Goal: Task Accomplishment & Management: Manage account settings

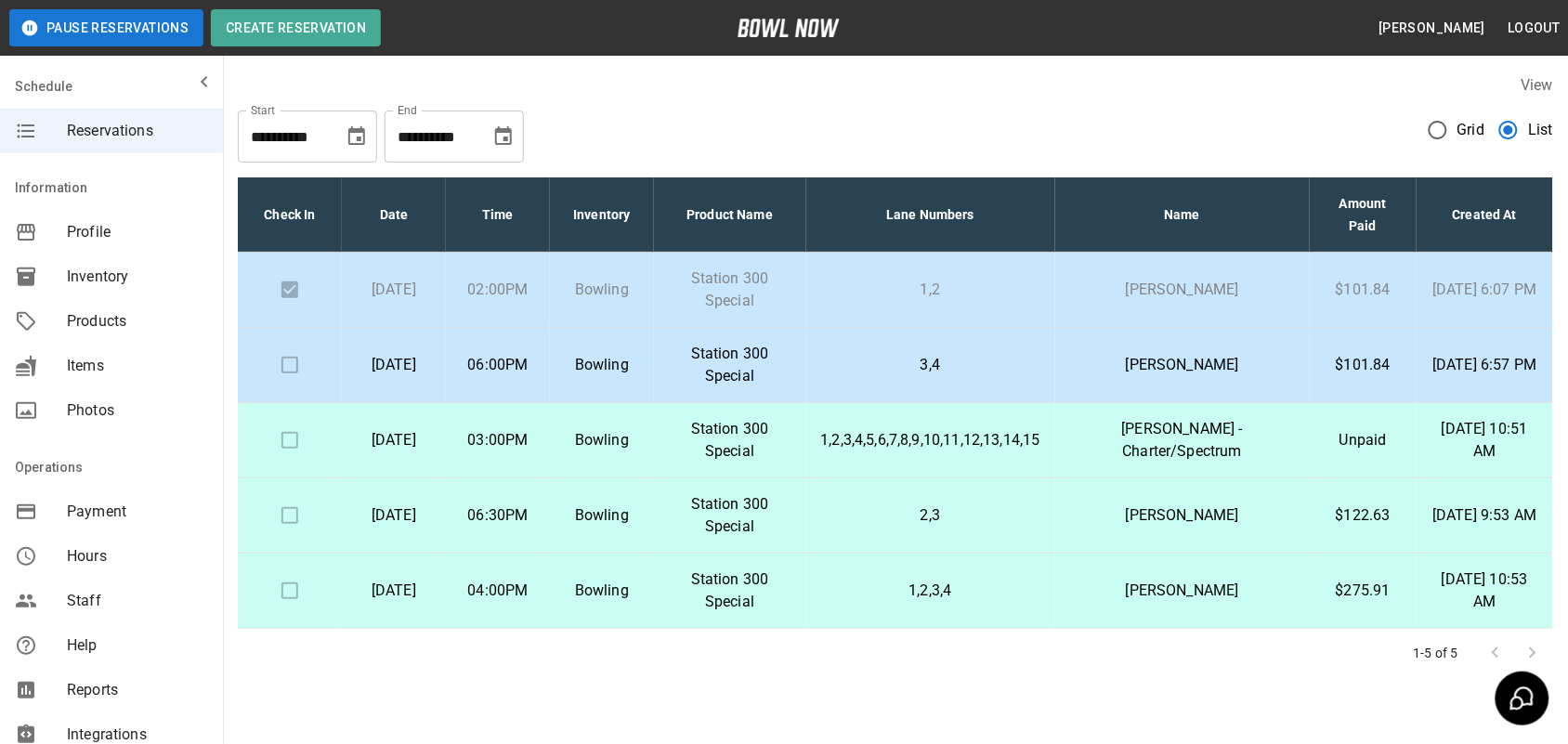
click at [806, 328] on td "Station 300 Special" at bounding box center [730, 365] width 152 height 75
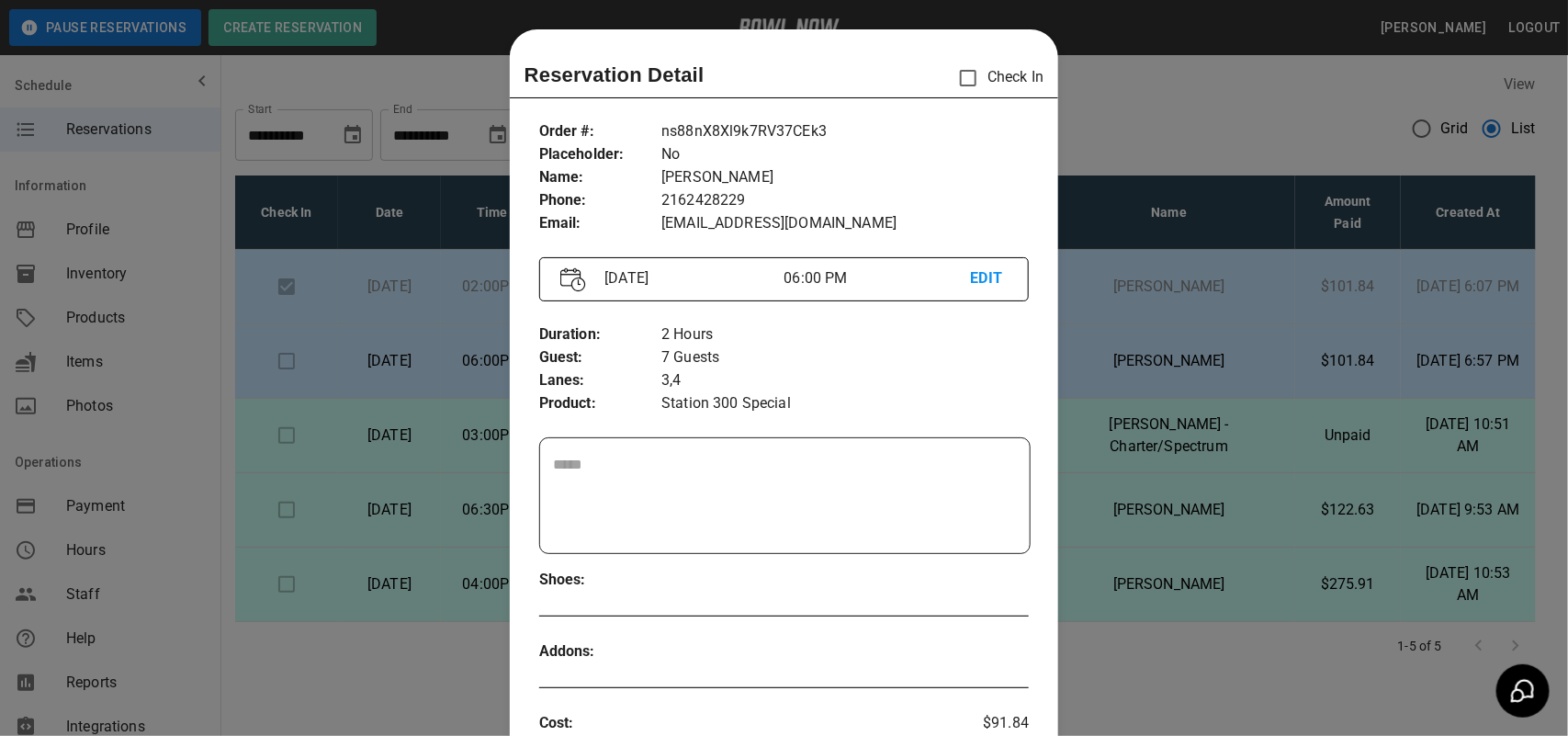
scroll to position [29, 0]
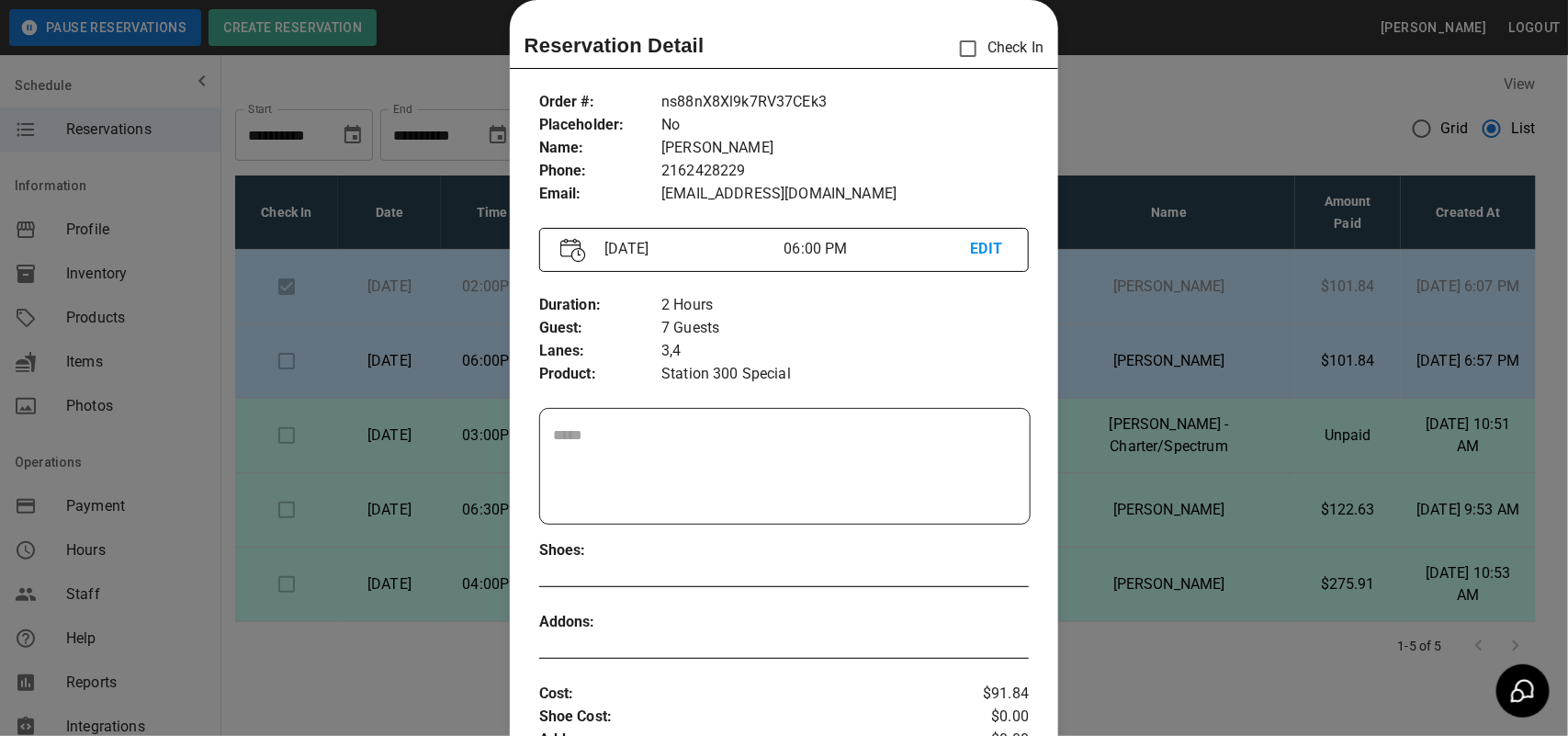
click at [1181, 93] on div at bounding box center [784, 368] width 1568 height 736
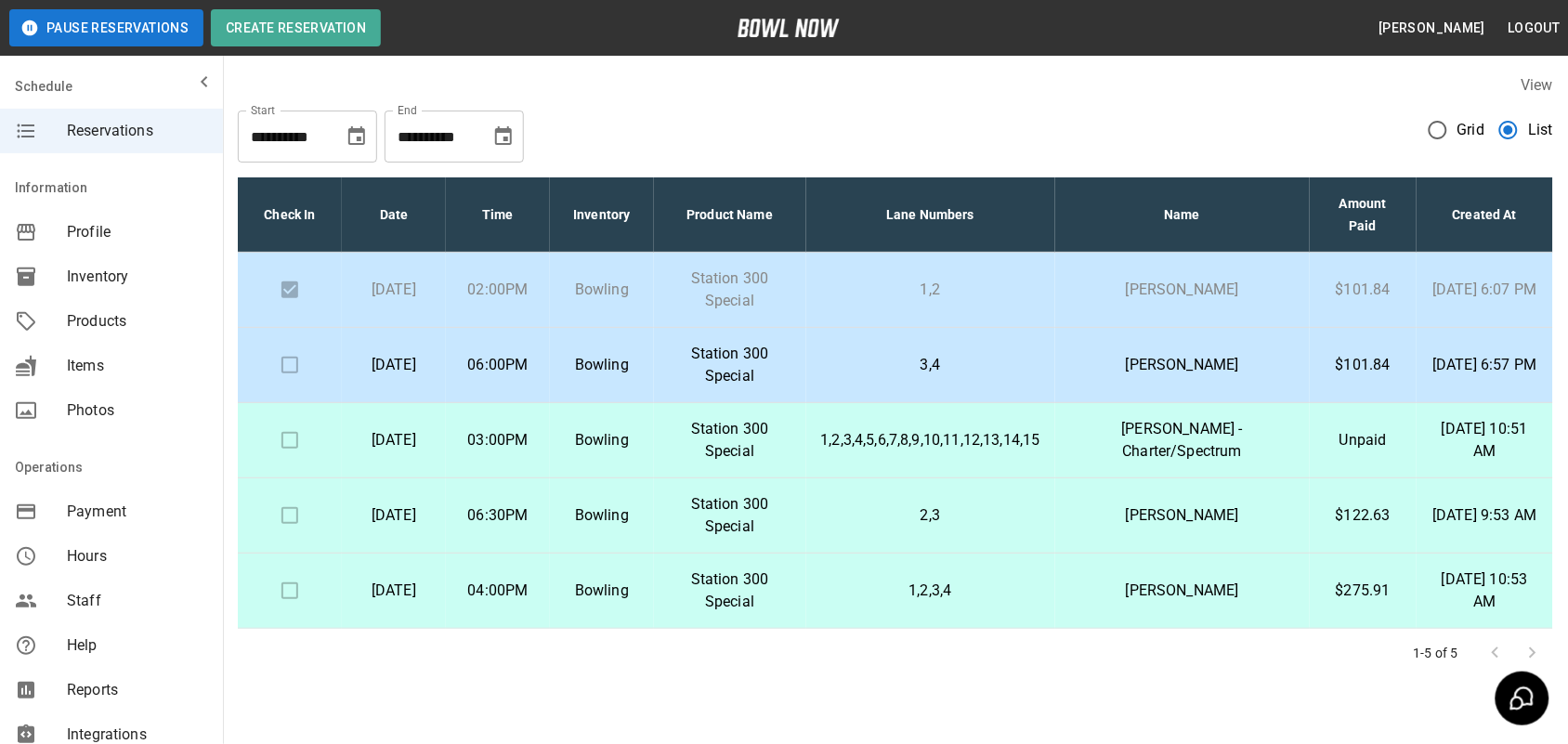
click at [762, 303] on p "Station 300 Special" at bounding box center [730, 289] width 123 height 45
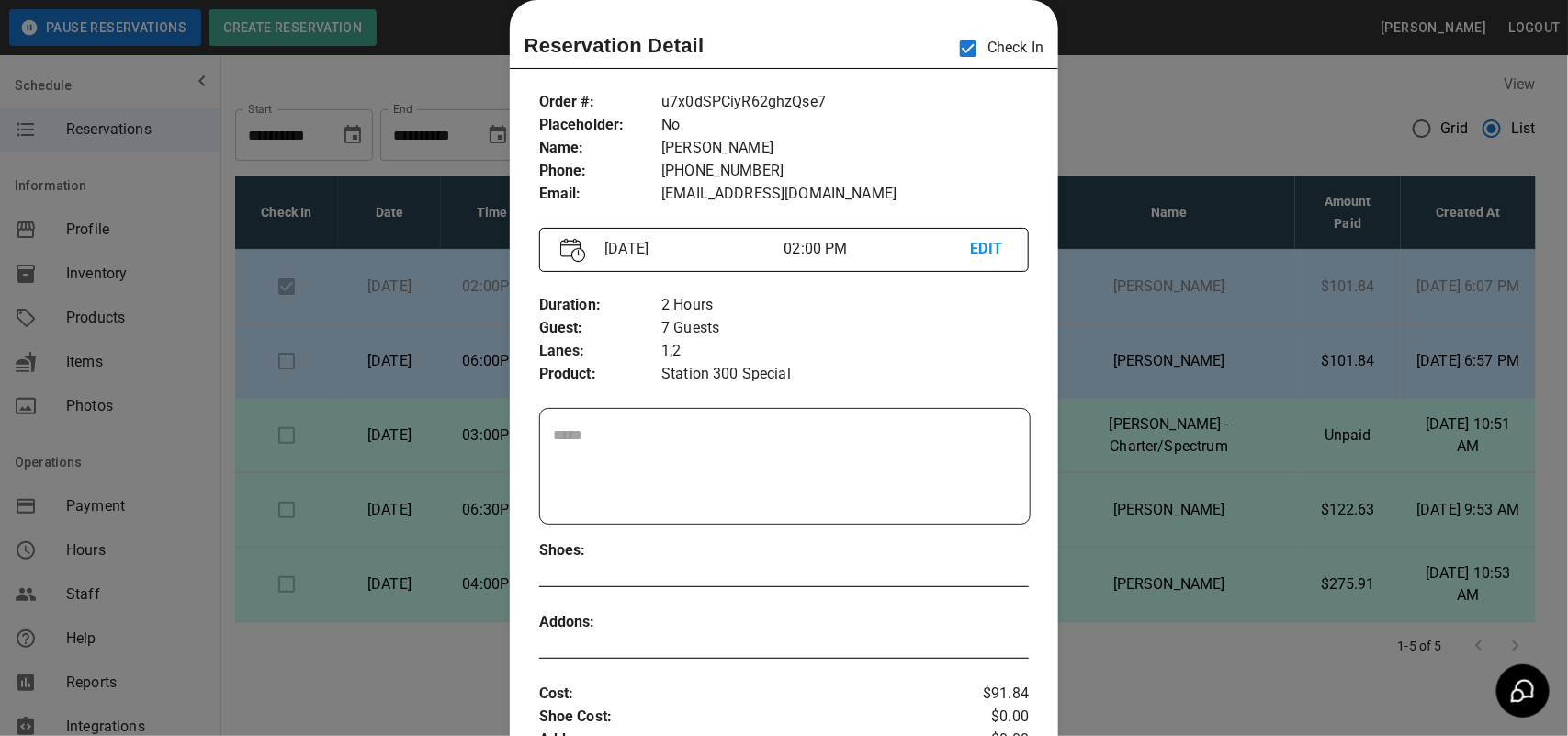
click at [753, 300] on p "2 Hours" at bounding box center [845, 305] width 368 height 23
click at [1159, 120] on div at bounding box center [784, 368] width 1568 height 736
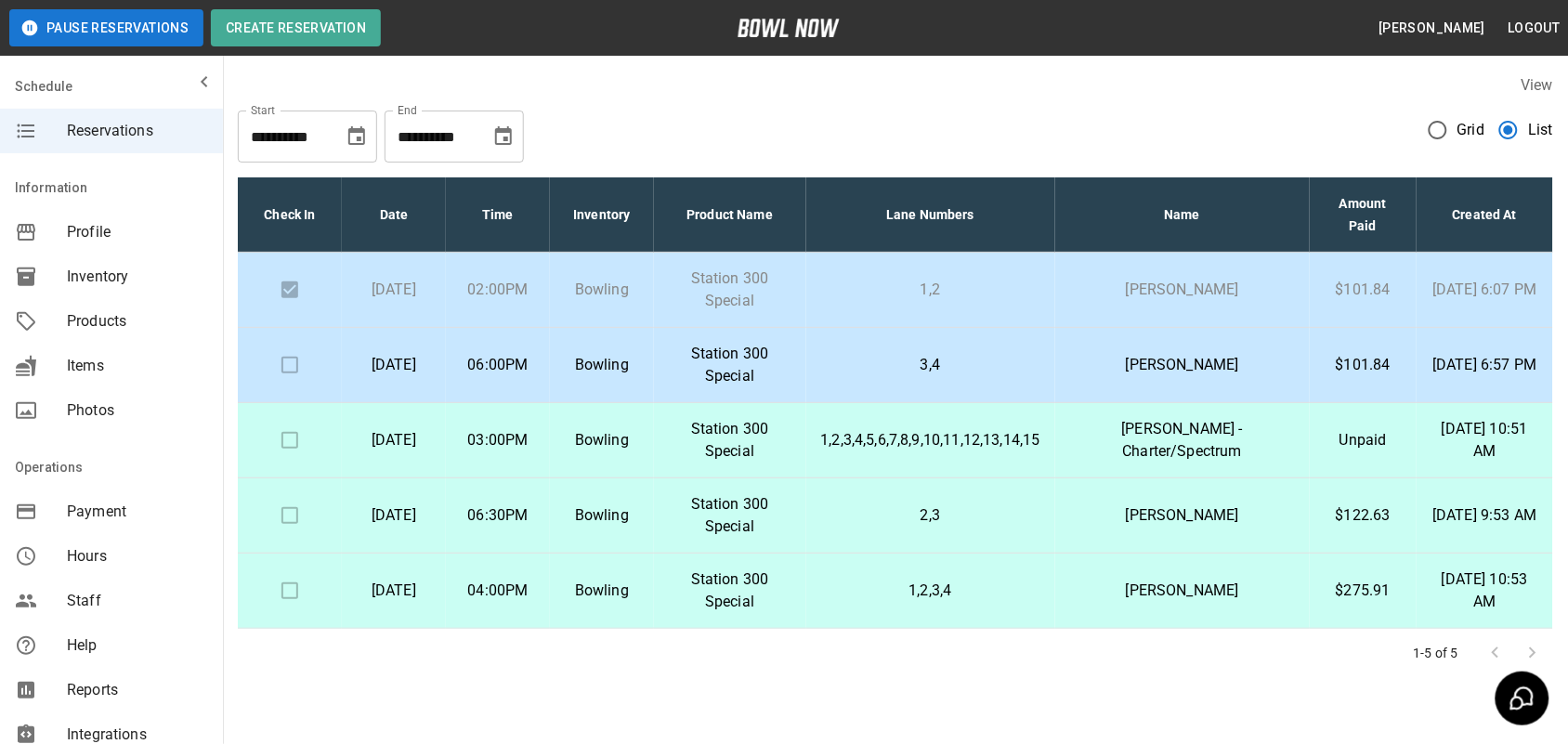
click at [759, 284] on p "Station 300 Special" at bounding box center [730, 289] width 123 height 45
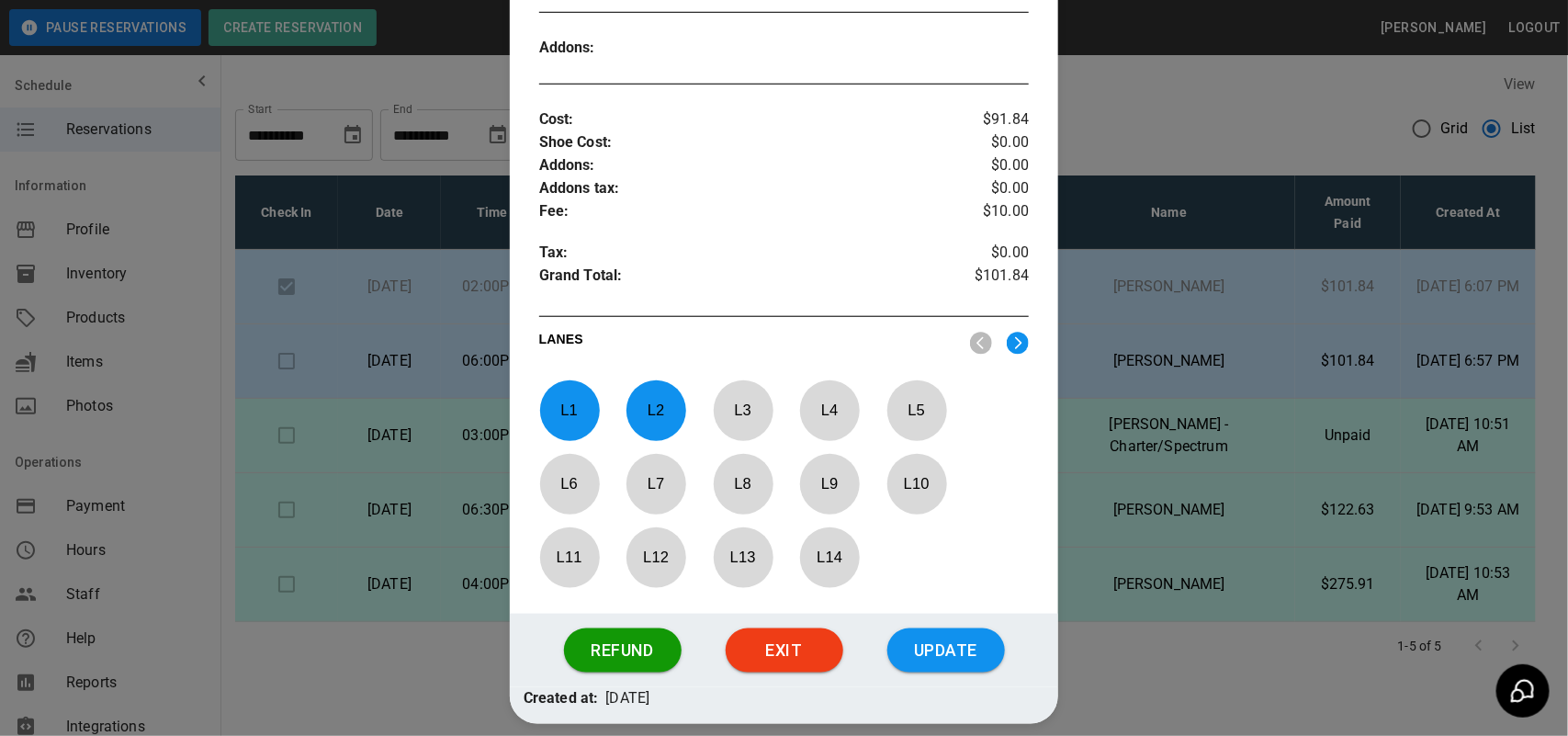
scroll to position [685, 0]
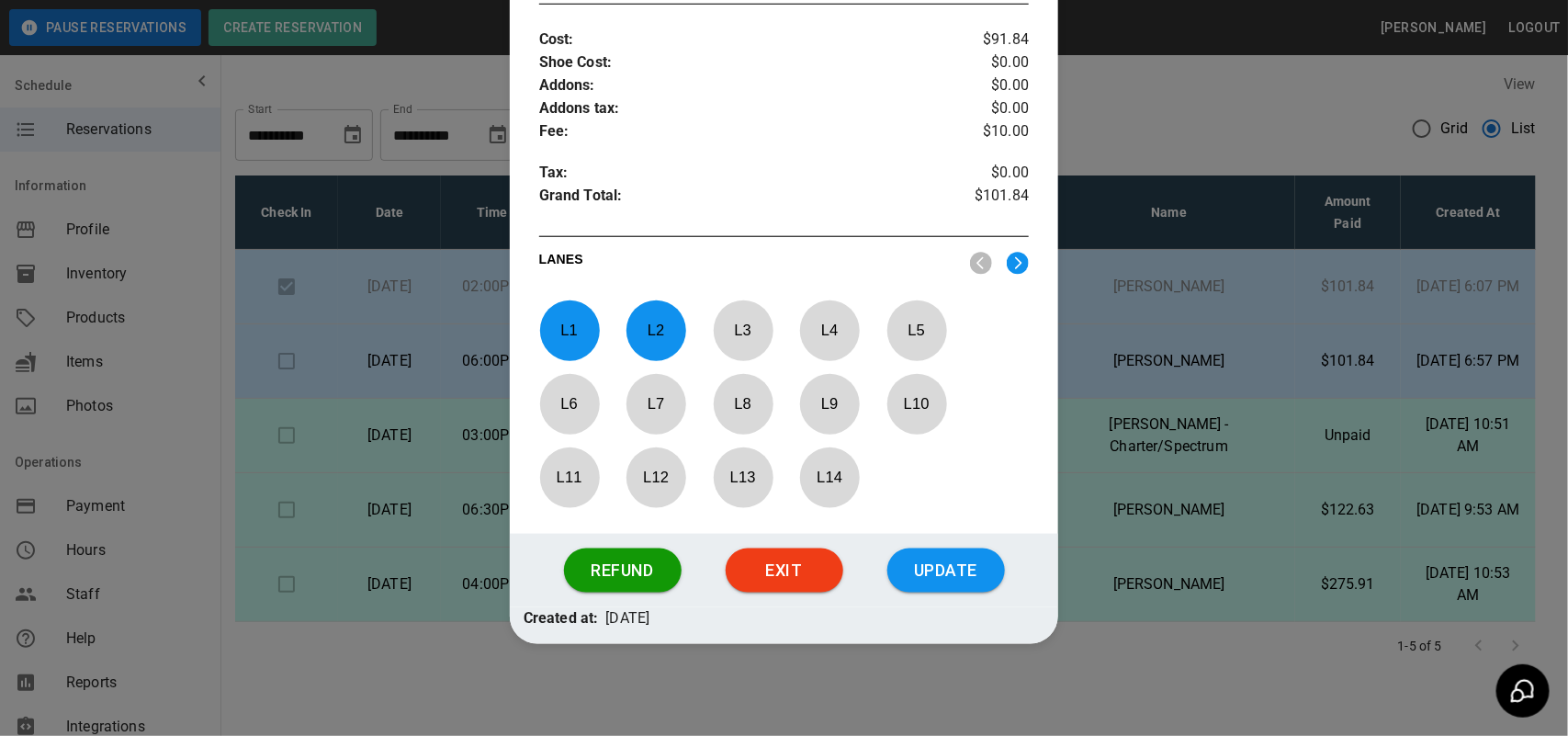
click at [678, 319] on p "L 2" at bounding box center [656, 330] width 60 height 43
click at [640, 579] on button "Refund" at bounding box center [622, 570] width 118 height 44
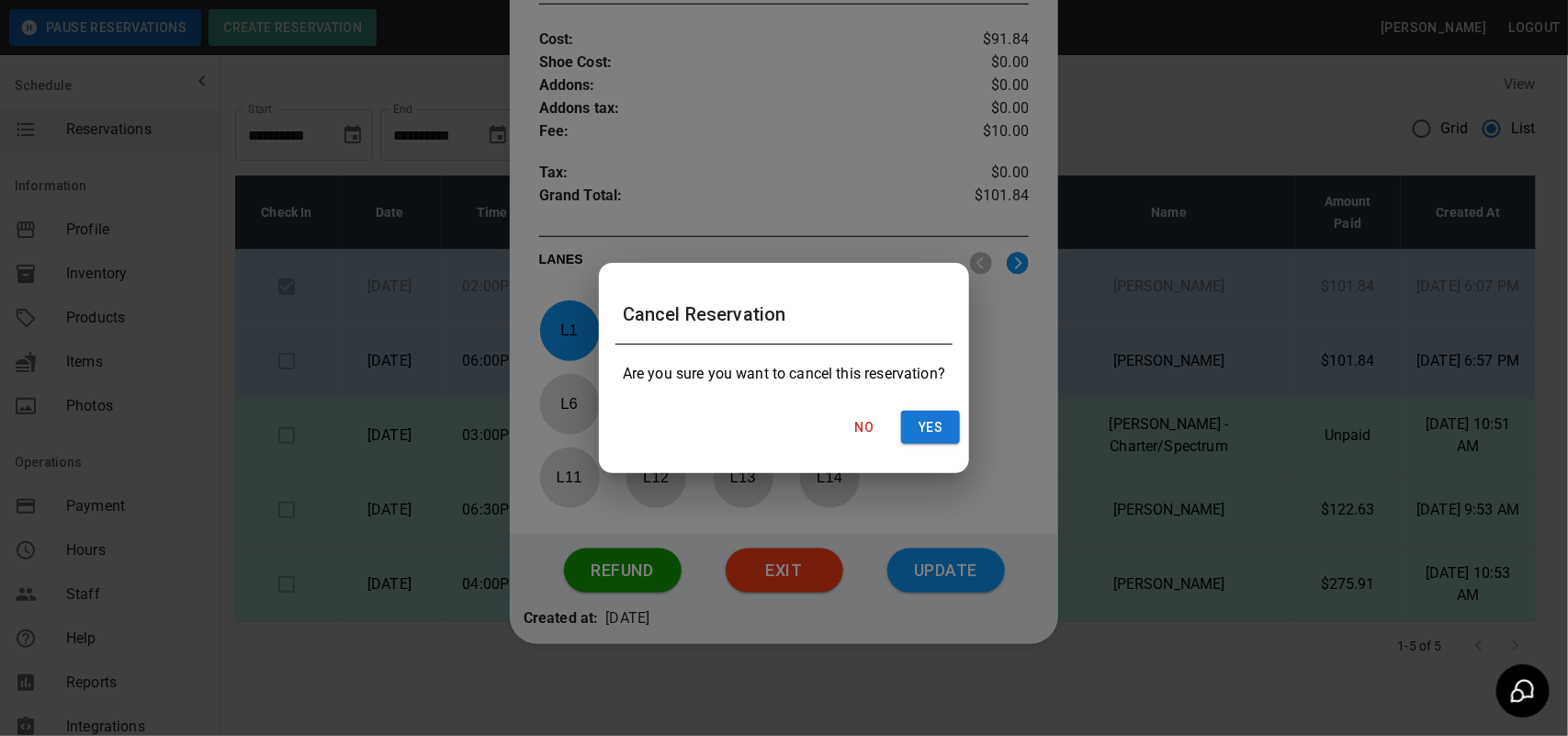
click at [868, 421] on button "No" at bounding box center [864, 427] width 58 height 34
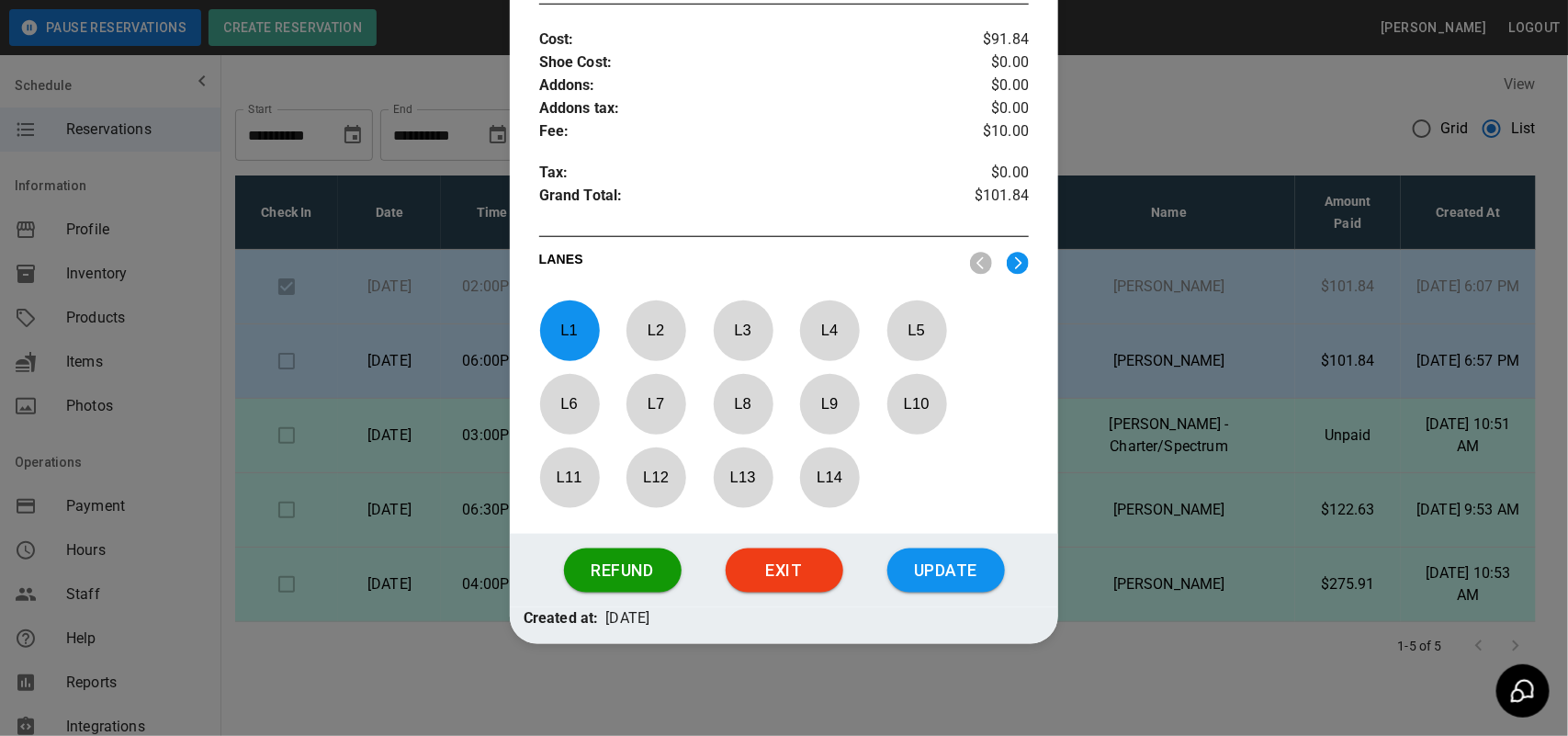
click at [1249, 105] on div at bounding box center [784, 368] width 1568 height 736
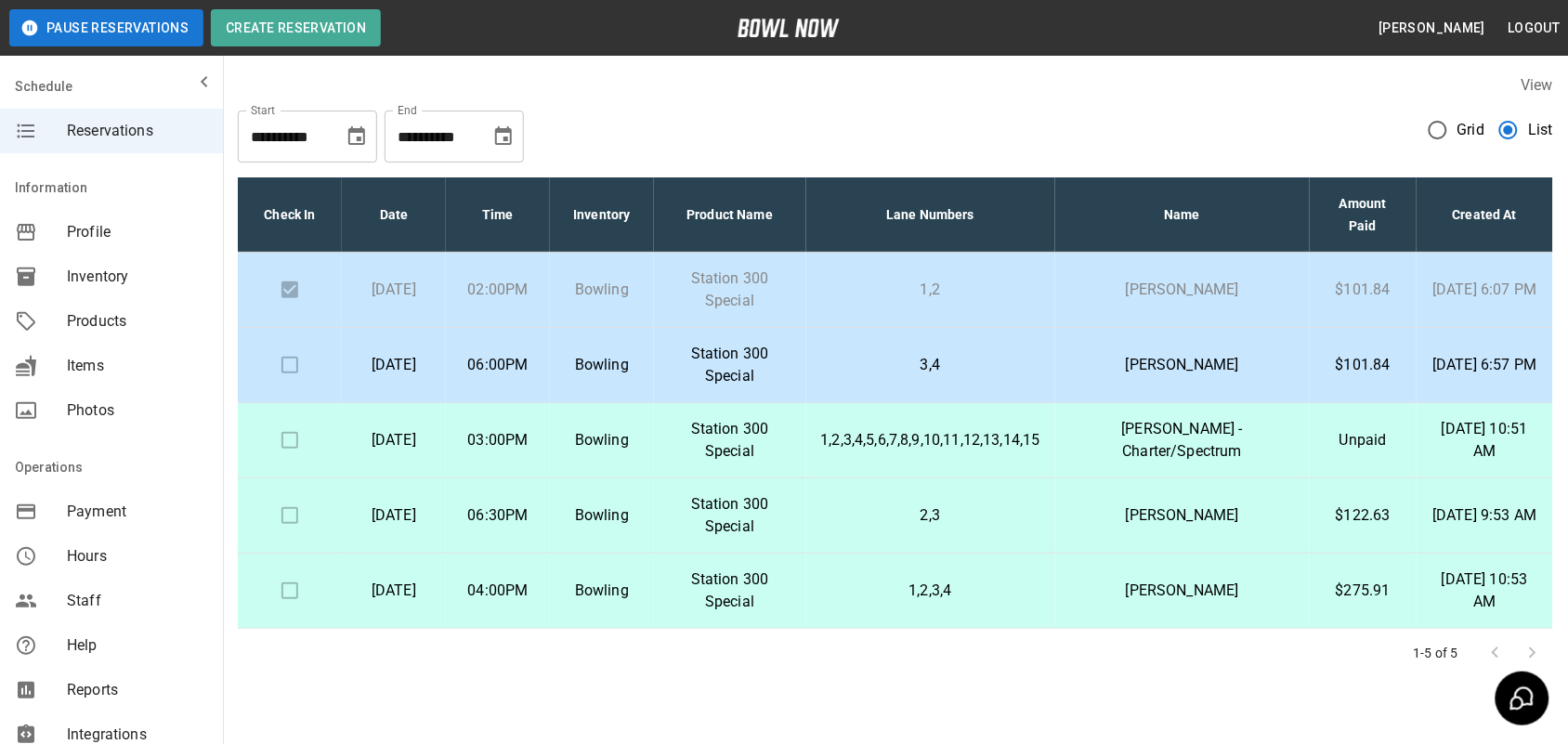
click at [792, 298] on p "Station 300 Special" at bounding box center [730, 289] width 123 height 45
